Goal: Task Accomplishment & Management: Use online tool/utility

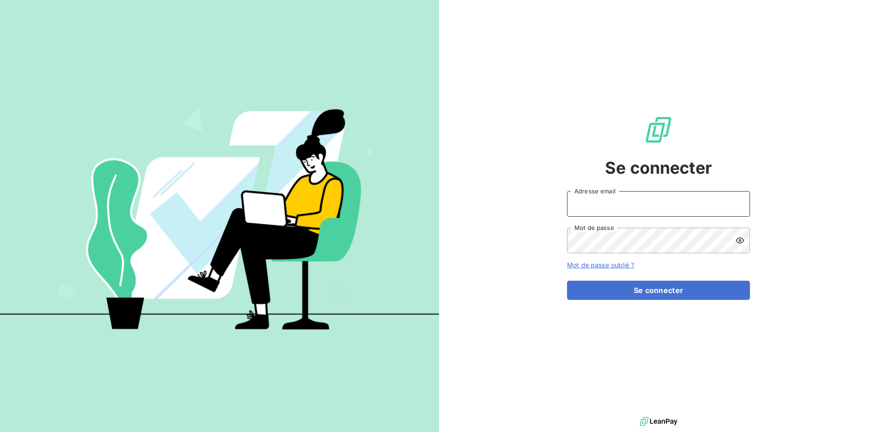
click at [689, 200] on input "Adresse email" at bounding box center [658, 204] width 183 height 26
type input "[EMAIL_ADDRESS][DOMAIN_NAME]"
click at [567, 281] on button "Se connecter" at bounding box center [658, 290] width 183 height 19
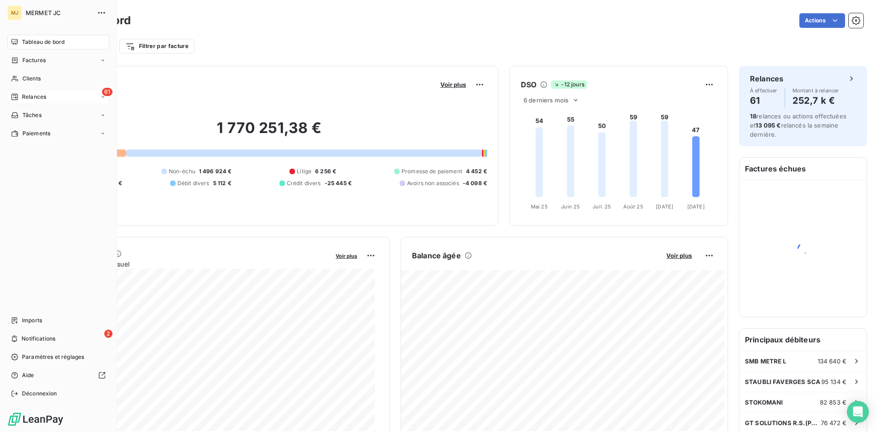
click at [25, 97] on span "Relances" at bounding box center [34, 97] width 24 height 8
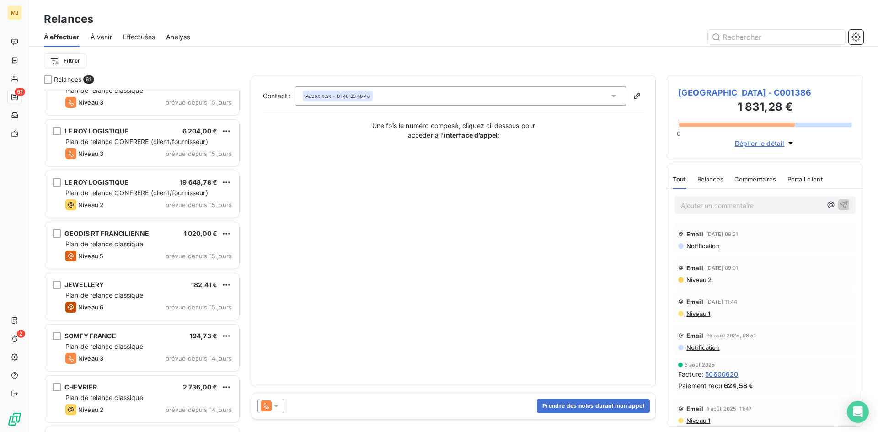
scroll to position [229, 0]
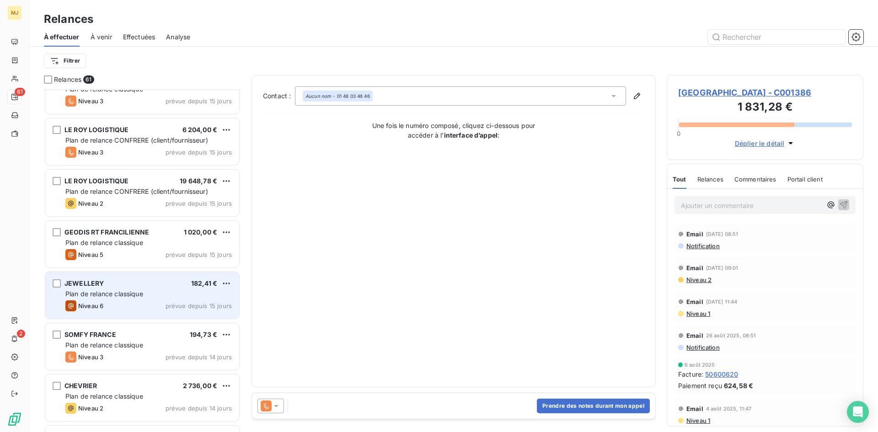
click at [141, 297] on span "Plan de relance classique" at bounding box center [104, 294] width 78 height 8
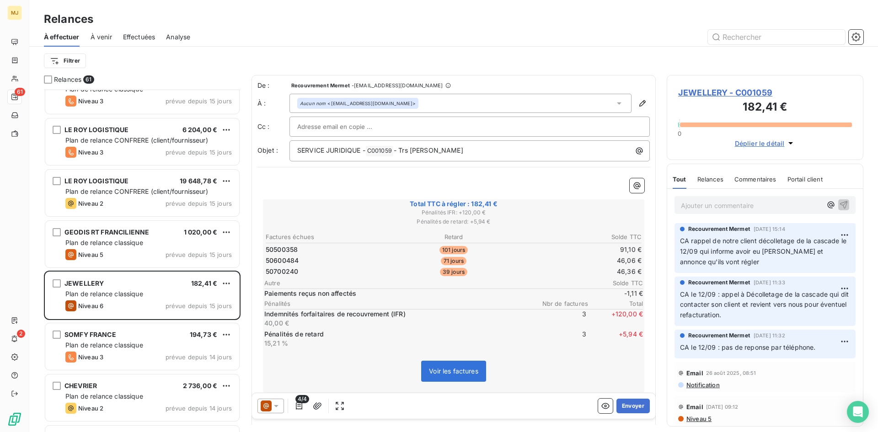
click at [725, 204] on p "Ajouter un commentaire ﻿" at bounding box center [751, 205] width 141 height 11
